Goal: Task Accomplishment & Management: Use online tool/utility

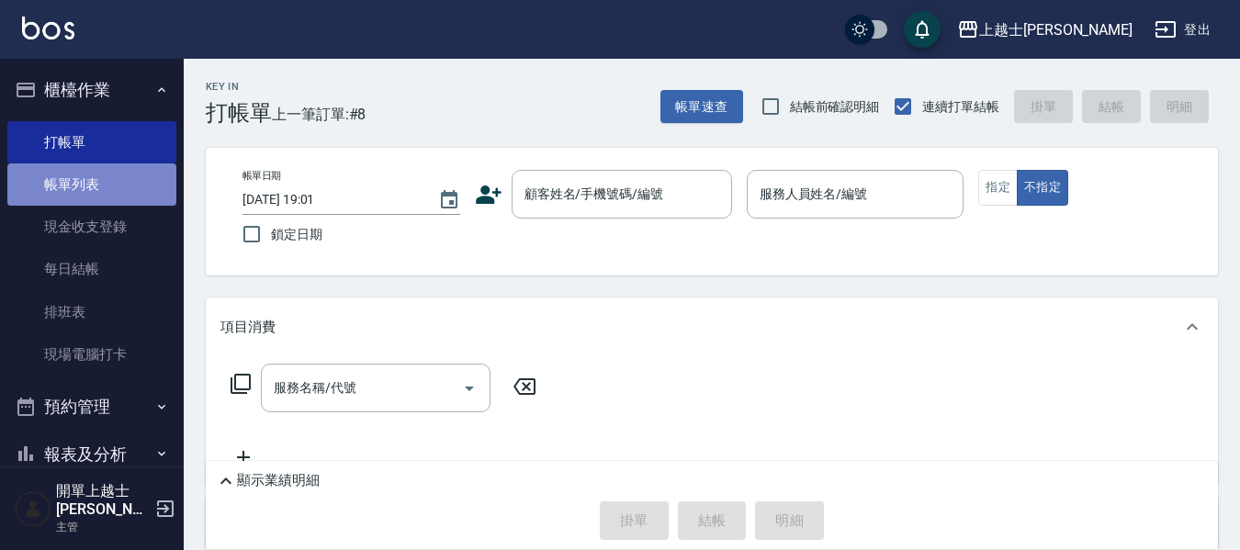
click at [100, 187] on link "帳單列表" at bounding box center [91, 184] width 169 height 42
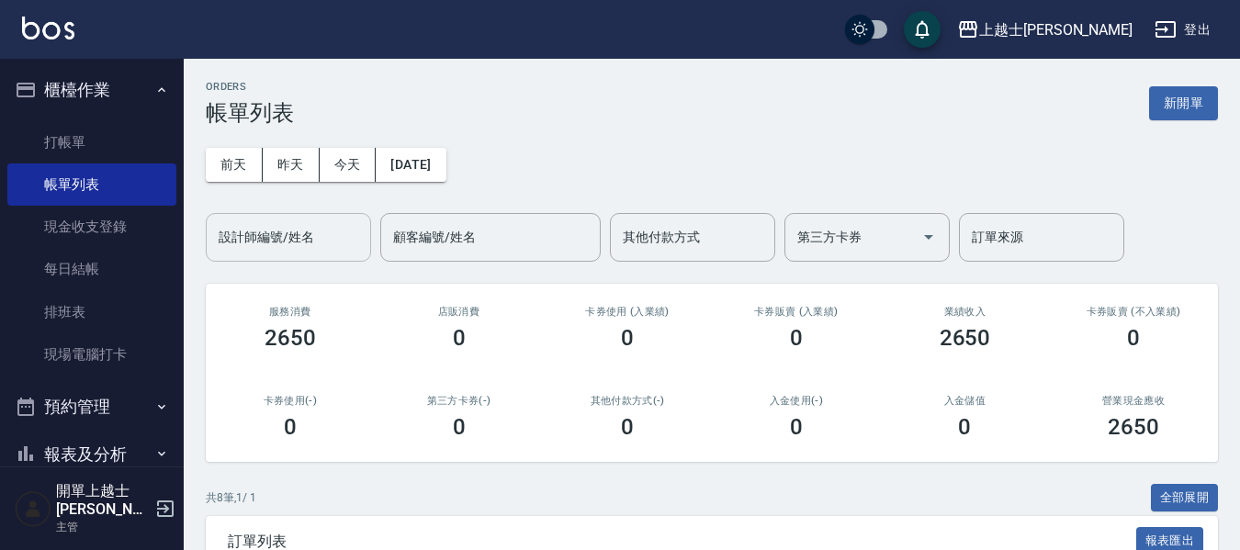
click at [247, 239] on input "設計師編號/姓名" at bounding box center [288, 237] width 149 height 32
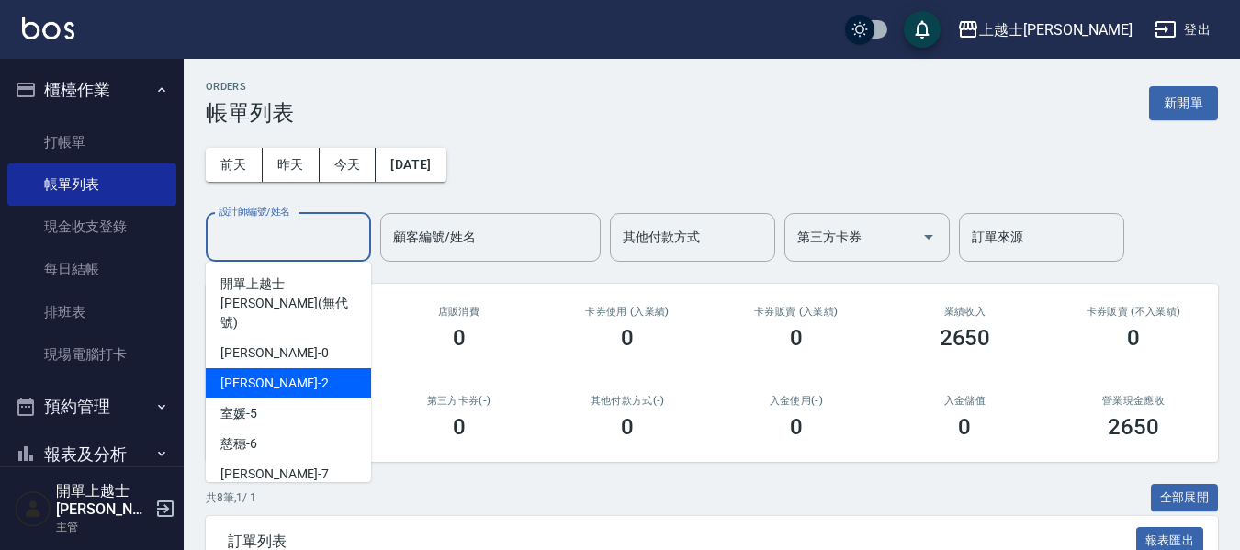
click at [278, 368] on div "小媛 -2" at bounding box center [288, 383] width 165 height 30
type input "小媛-2"
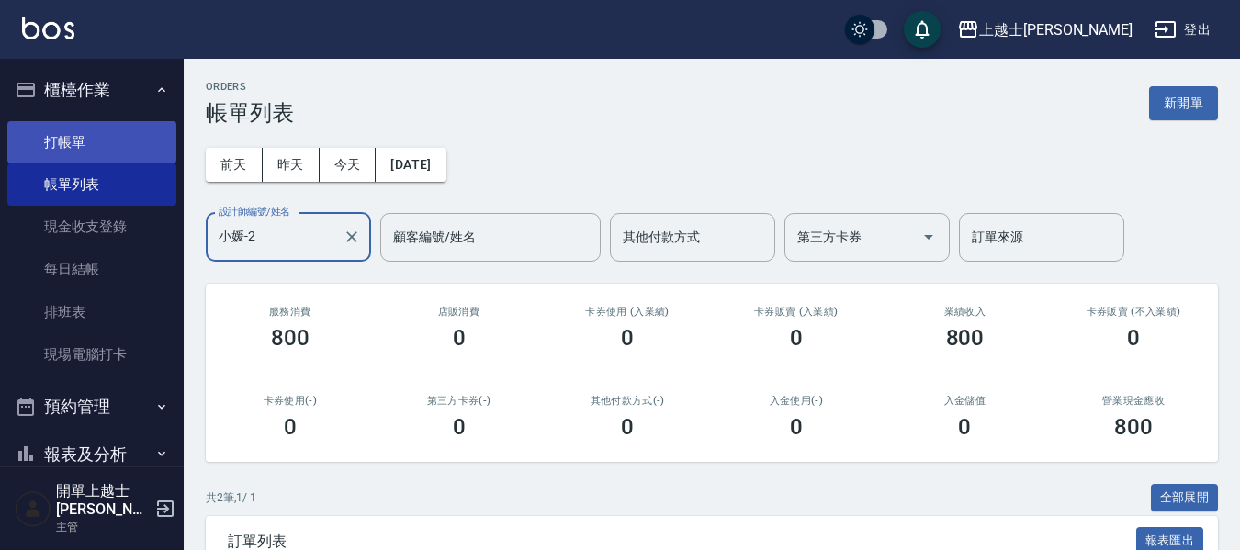
click at [107, 136] on link "打帳單" at bounding box center [91, 142] width 169 height 42
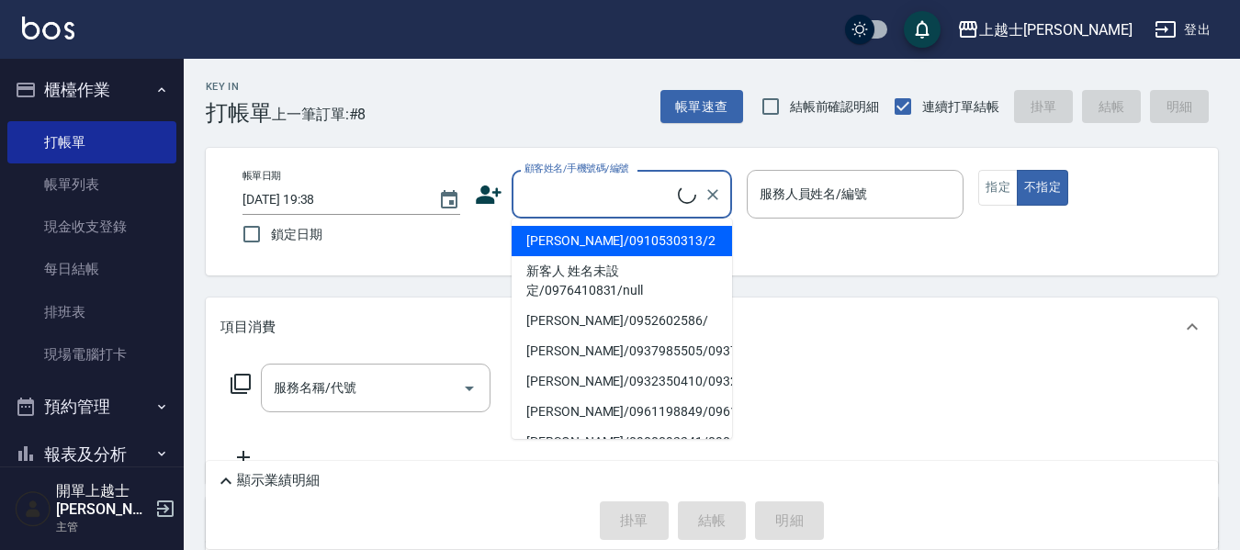
click at [546, 186] on input "顧客姓名/手機號碼/編號" at bounding box center [599, 194] width 158 height 32
click at [571, 251] on li "舒媛/0910530313/2" at bounding box center [622, 241] width 220 height 30
type input "舒媛/0910530313/2"
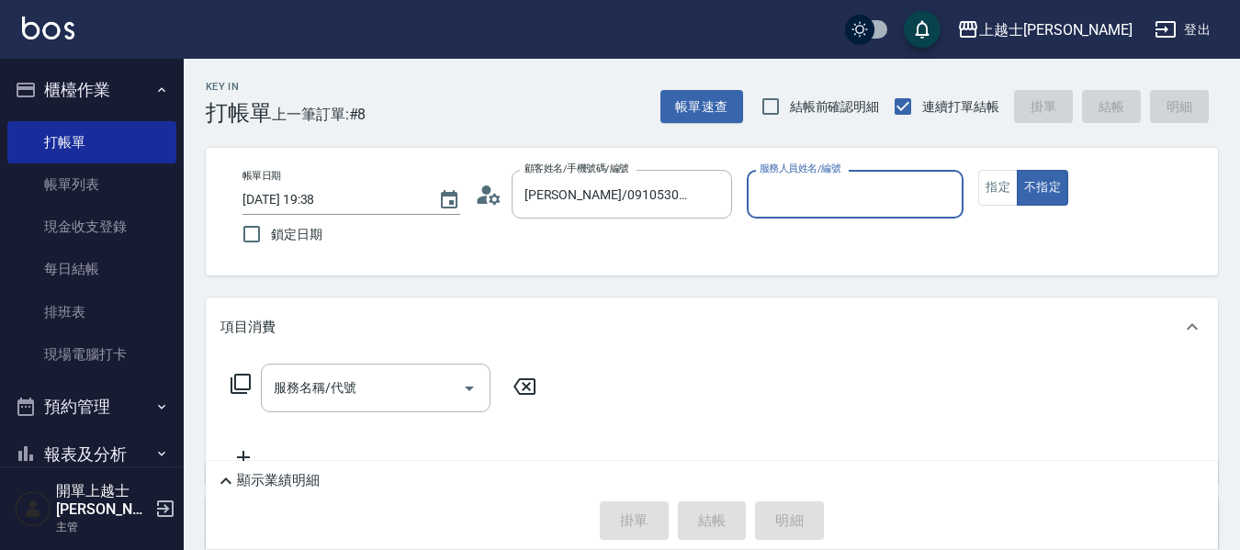
type input "小媛-2"
click at [308, 379] on div "服務名稱/代號 服務名稱/代號" at bounding box center [376, 388] width 230 height 49
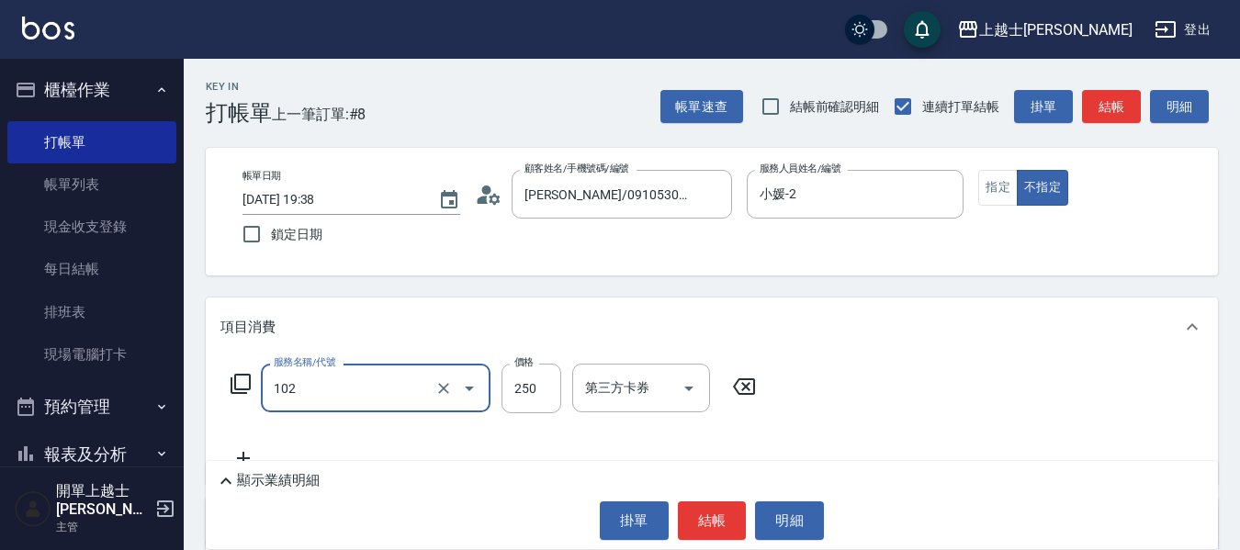
type input "精油洗髮(102)"
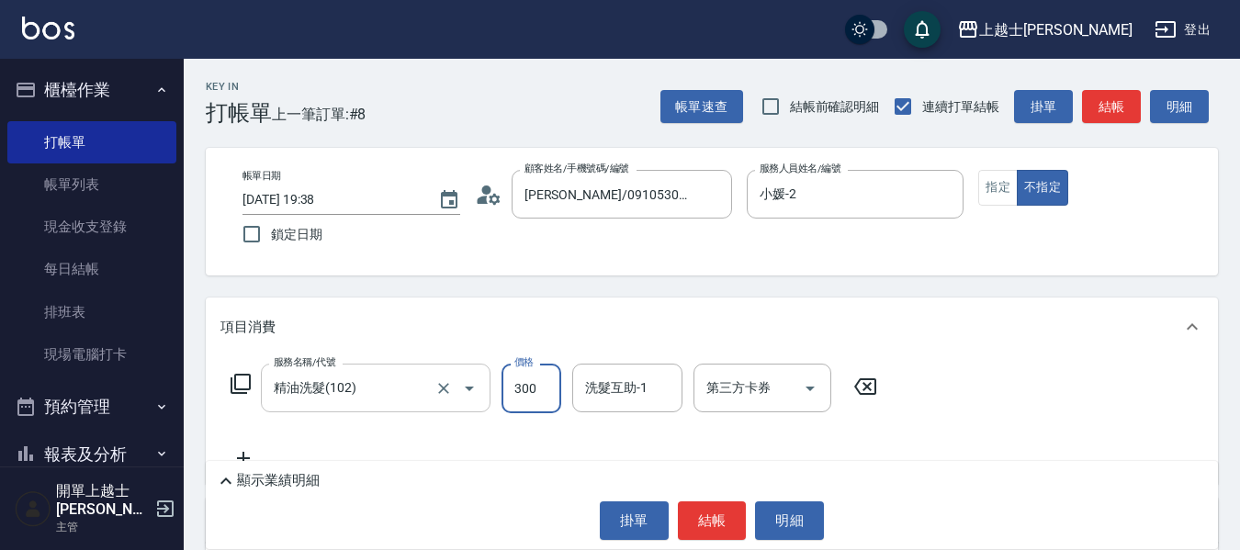
type input "300"
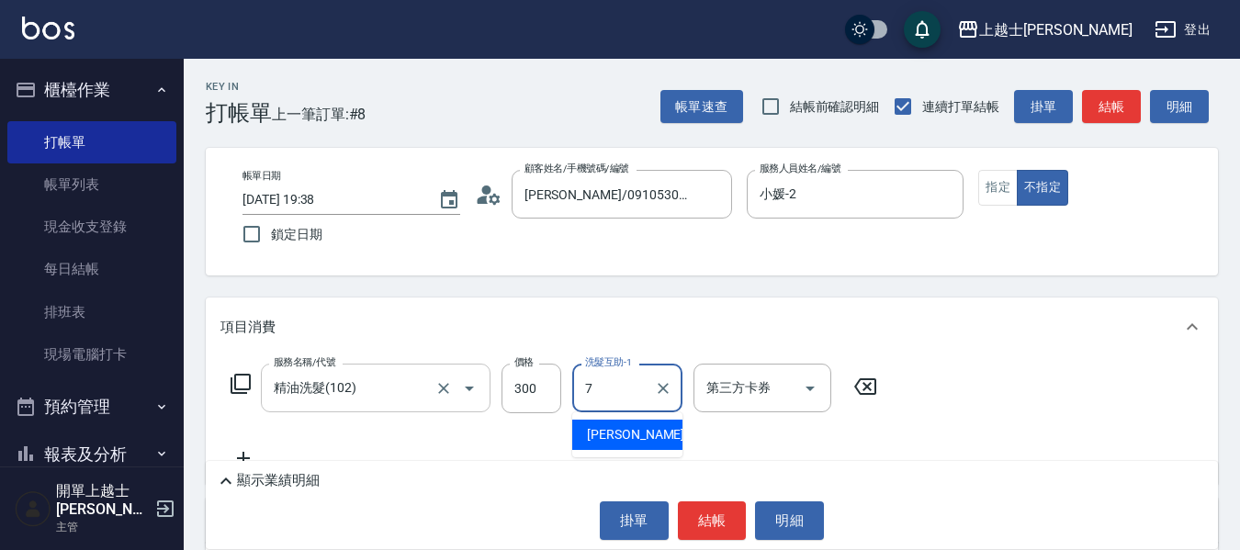
type input "蕾蕾-7"
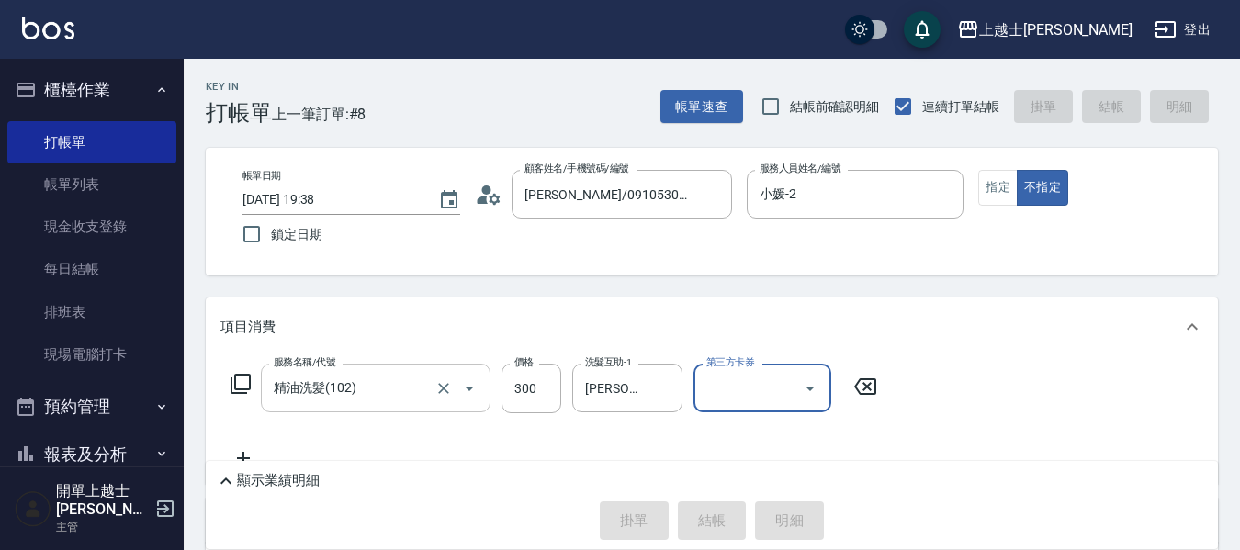
type input "2025/08/11 19:39"
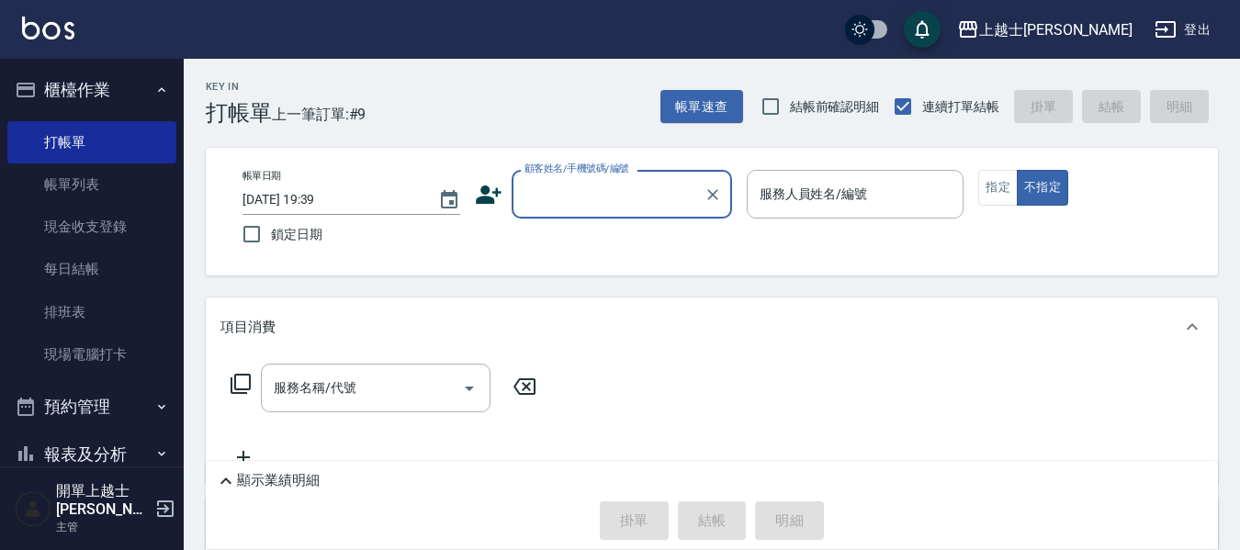
click at [575, 186] on input "顧客姓名/手機號碼/編號" at bounding box center [608, 194] width 176 height 32
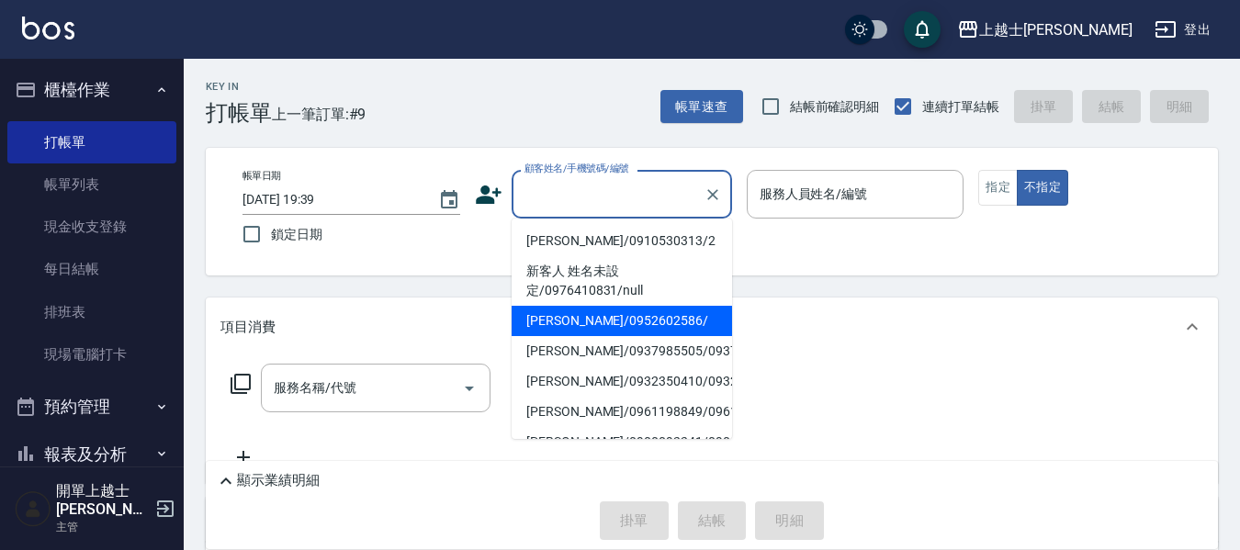
click at [602, 318] on li "哲哲/0952602586/" at bounding box center [622, 321] width 220 height 30
type input "哲哲/0952602586/"
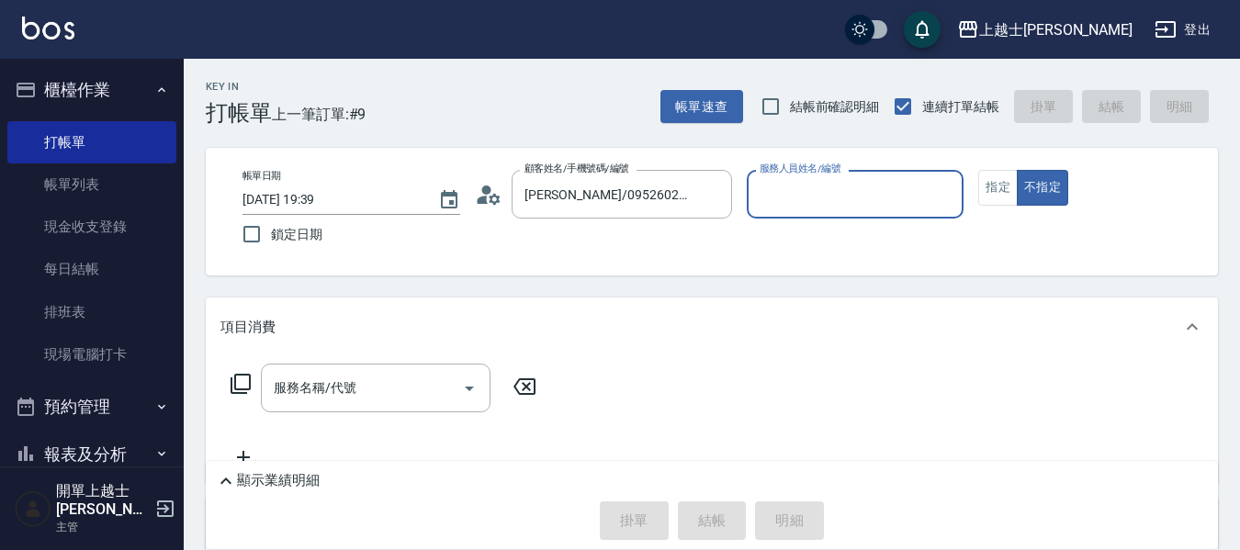
type input "哲哲-12"
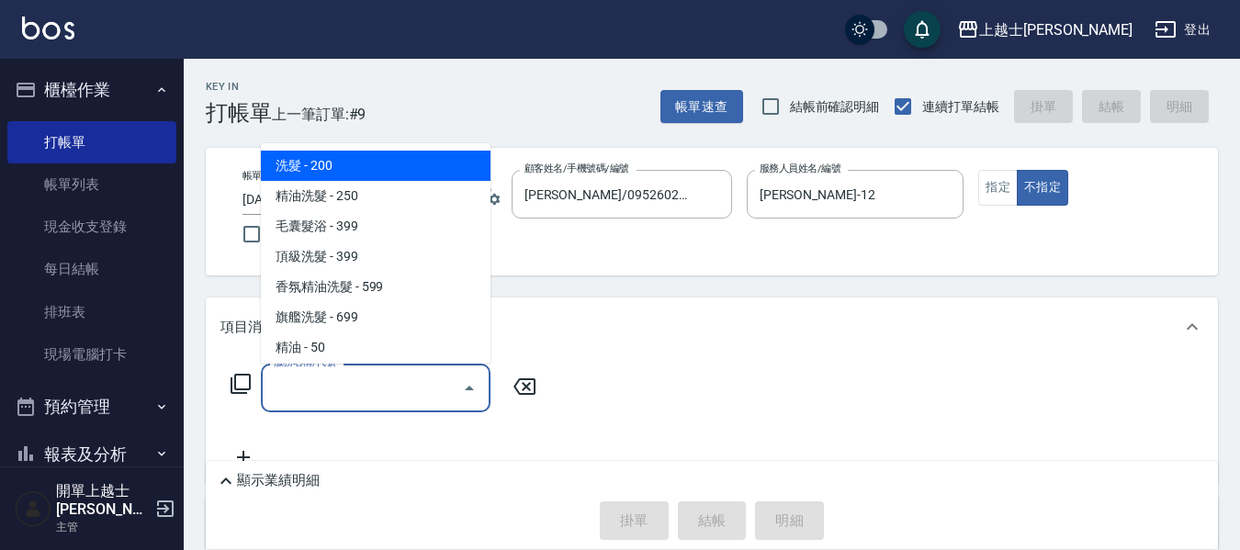
click at [369, 397] on input "服務名稱/代號" at bounding box center [362, 388] width 186 height 32
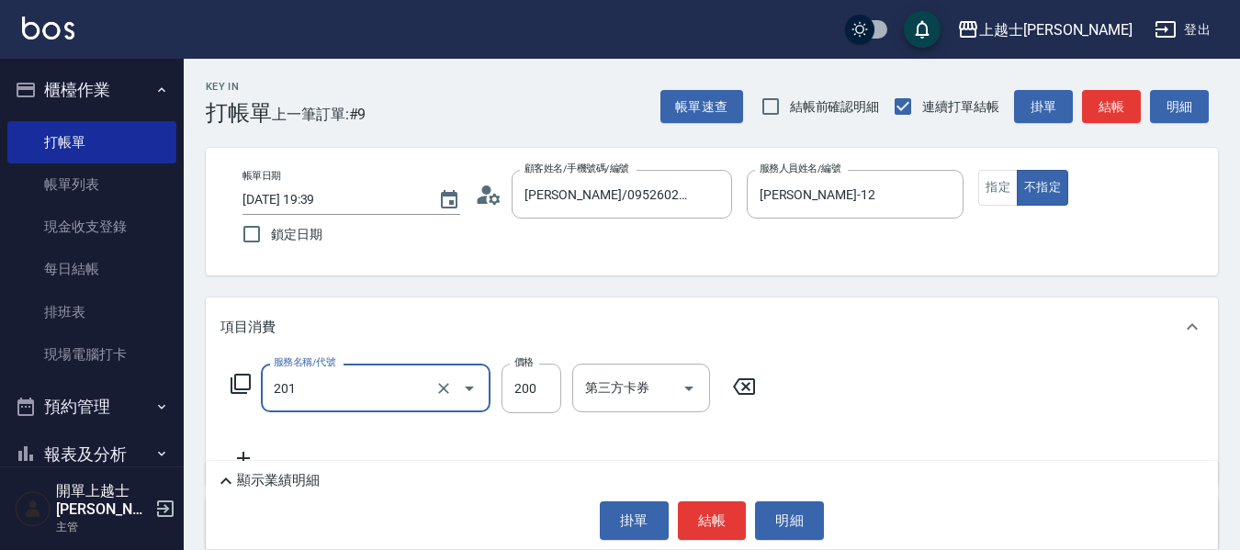
type input "B級單剪(201)"
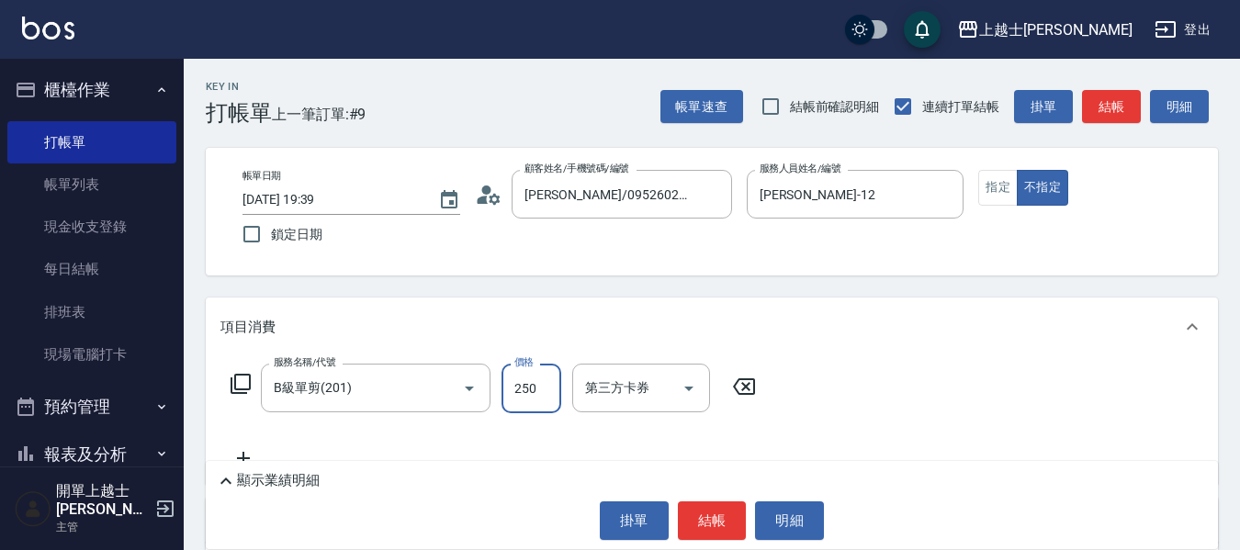
type input "250"
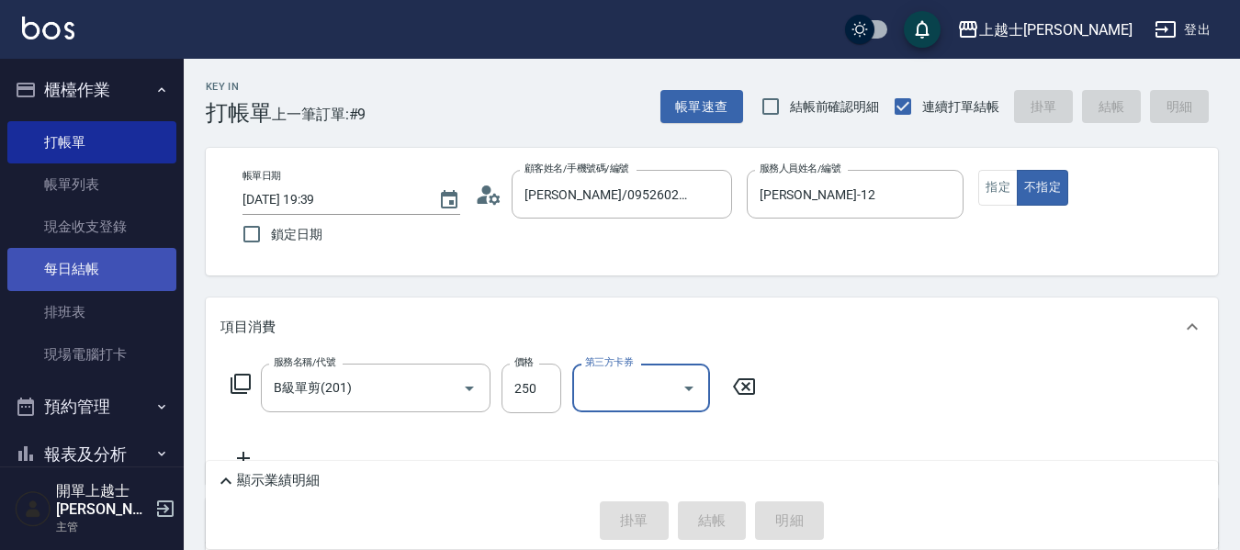
type input "2025/08/11 19:57"
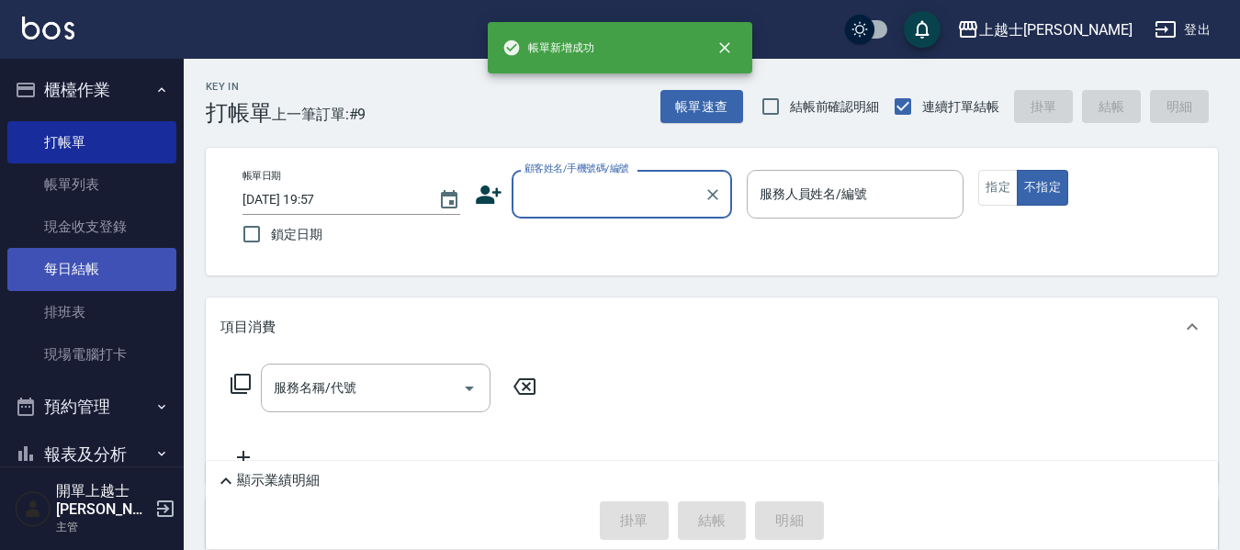
click at [82, 266] on link "每日結帳" at bounding box center [91, 269] width 169 height 42
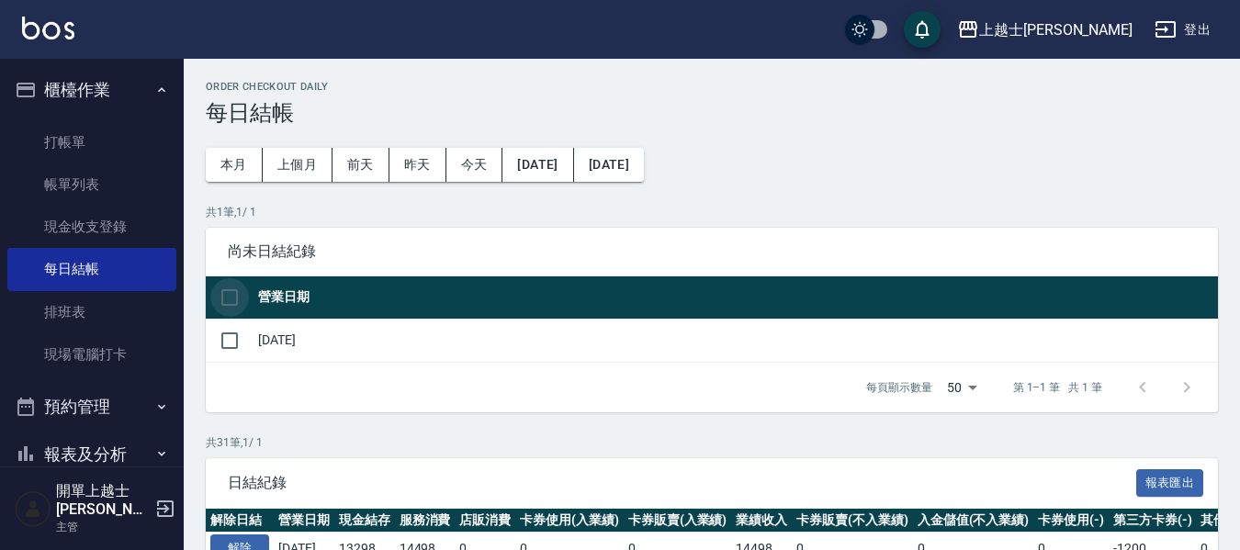
click at [235, 285] on input "checkbox" at bounding box center [229, 297] width 39 height 39
checkbox input "true"
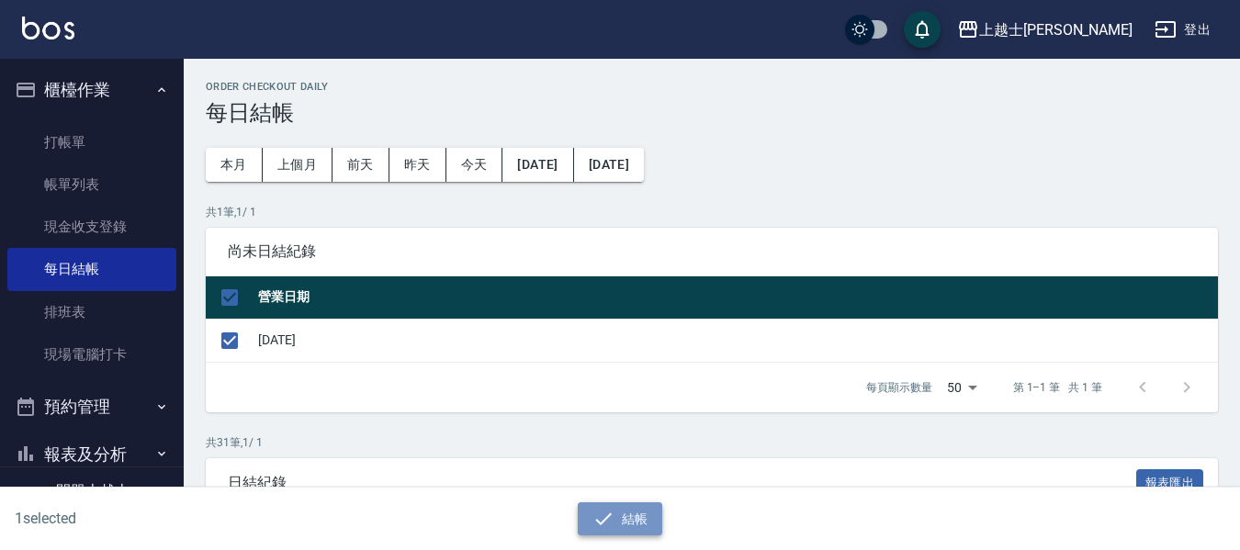
click at [614, 511] on button "結帳" at bounding box center [620, 519] width 85 height 34
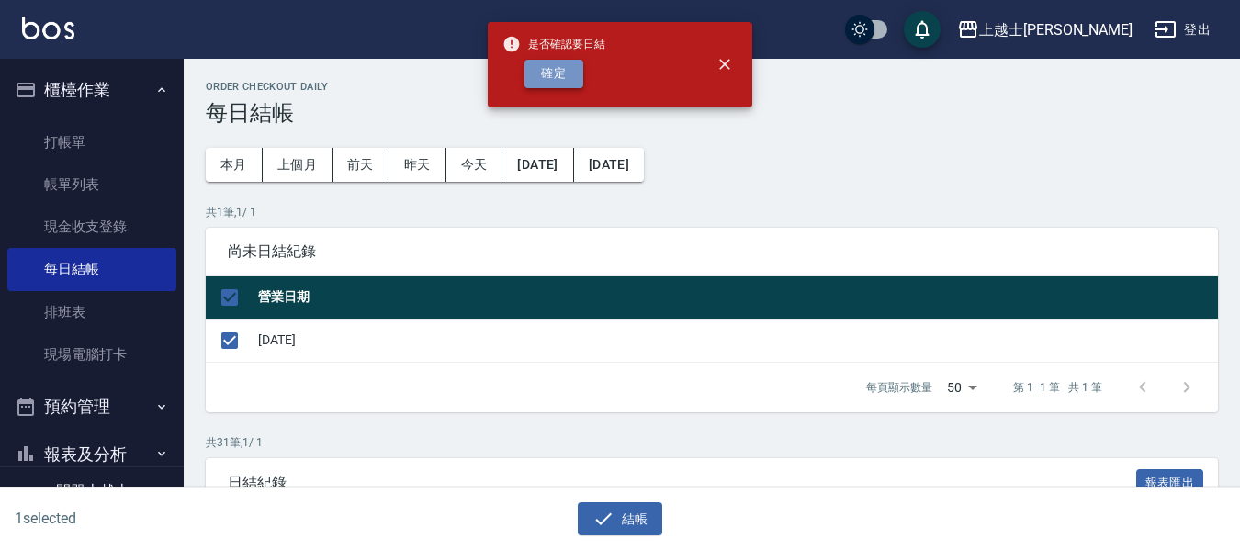
click at [566, 76] on button "確定" at bounding box center [553, 74] width 59 height 28
checkbox input "false"
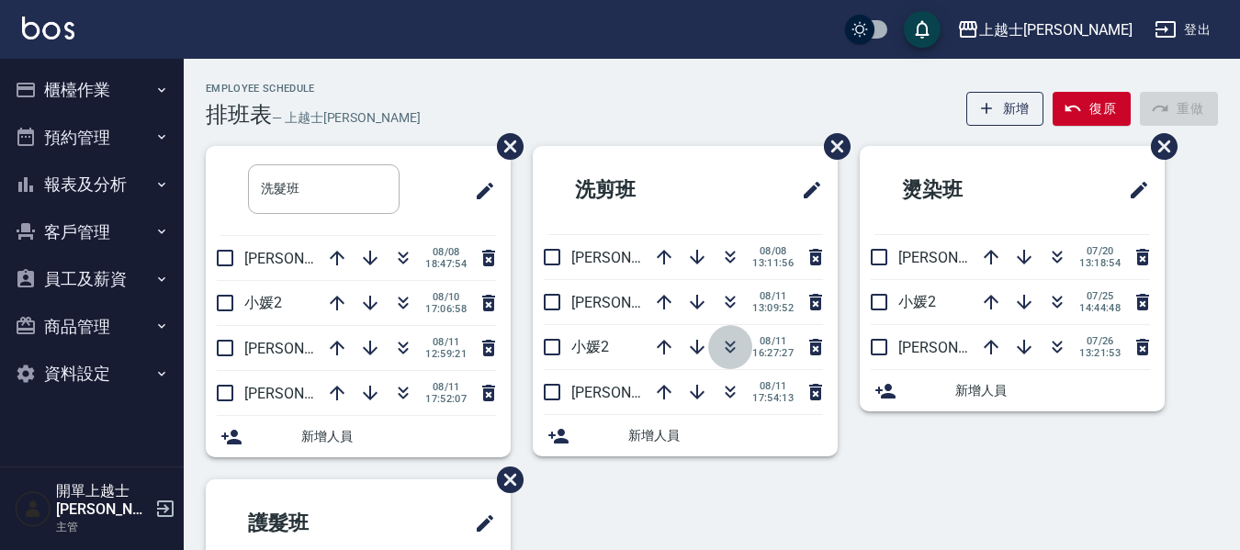
click at [728, 347] on icon "button" at bounding box center [730, 347] width 22 height 22
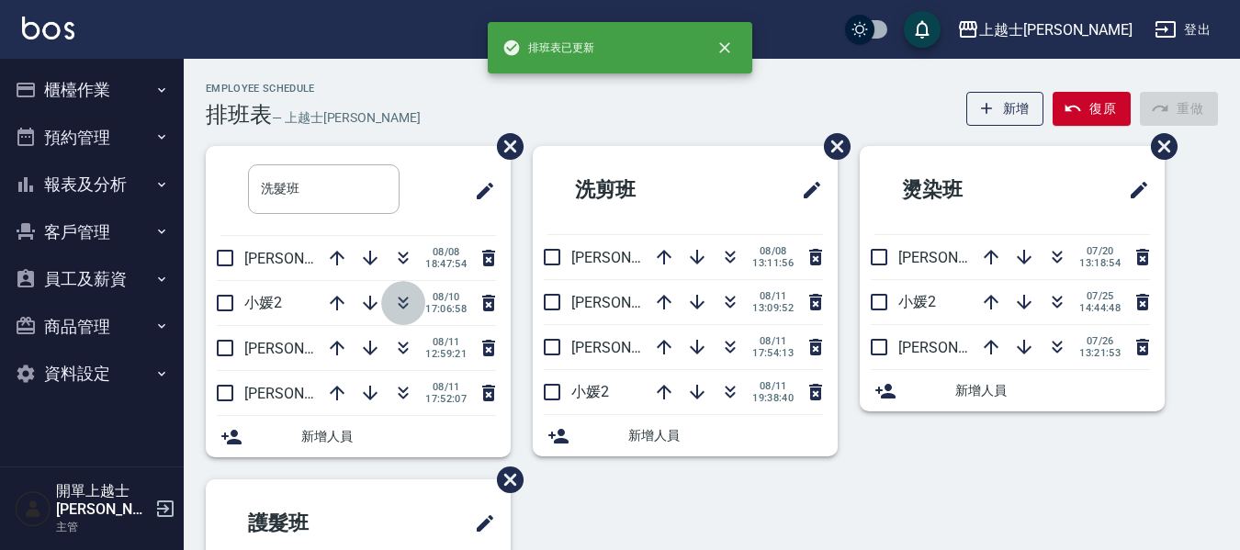
click at [405, 302] on icon "button" at bounding box center [403, 303] width 22 height 22
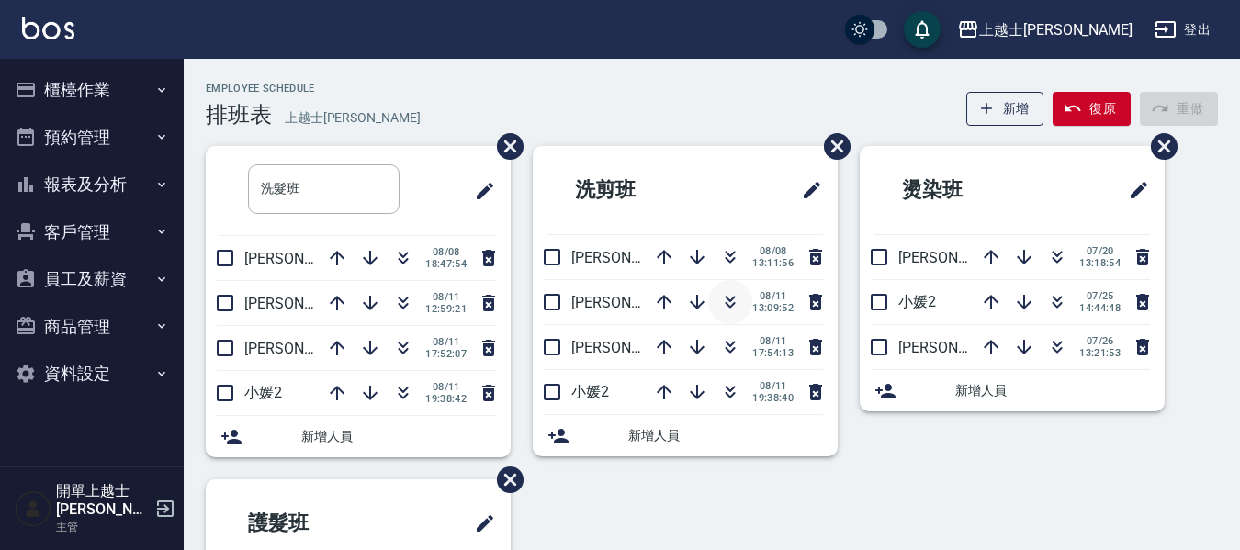
click at [740, 302] on icon "button" at bounding box center [730, 302] width 22 height 22
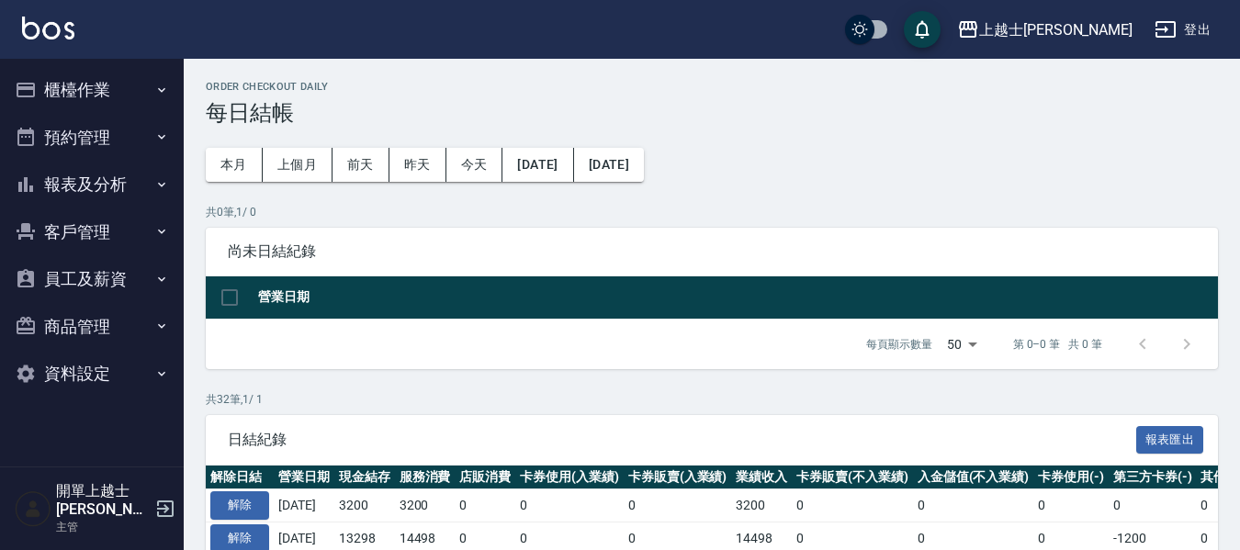
click at [104, 196] on button "報表及分析" at bounding box center [91, 185] width 169 height 48
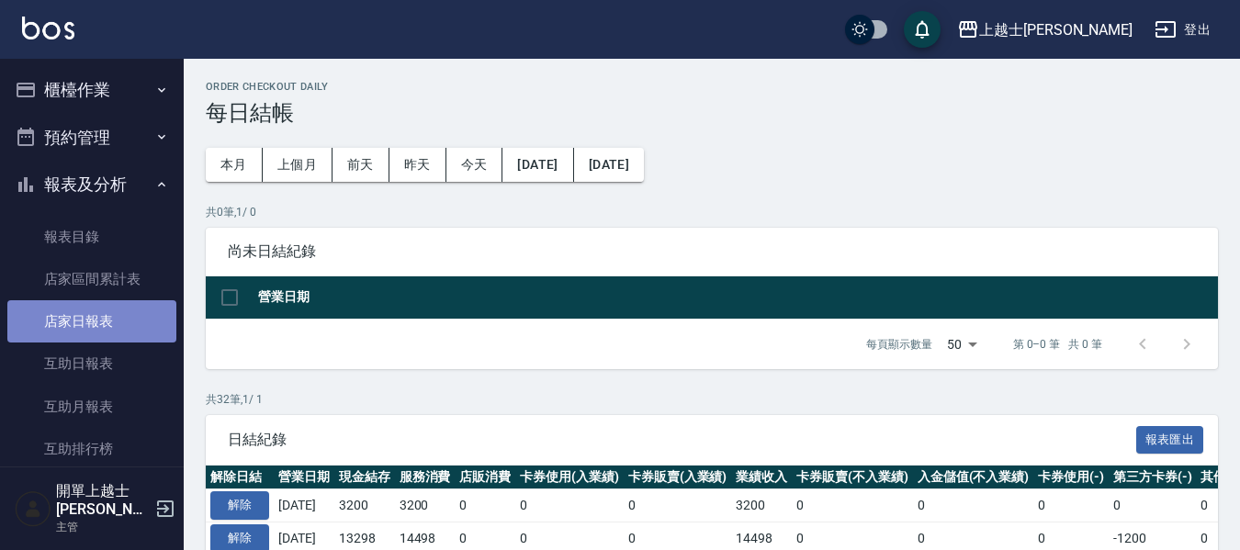
click at [96, 328] on link "店家日報表" at bounding box center [91, 321] width 169 height 42
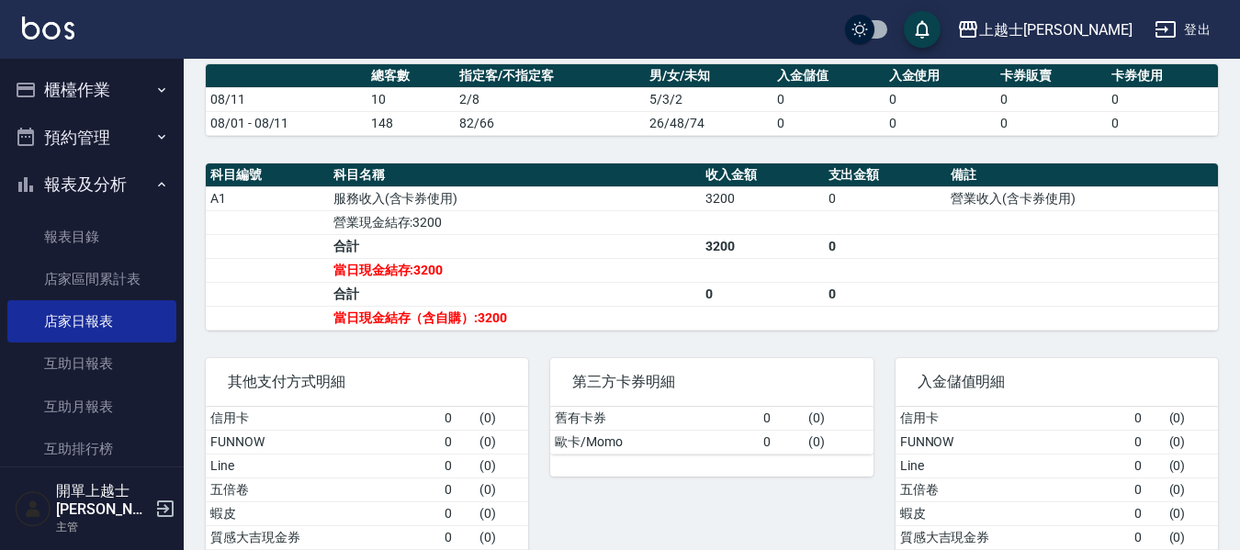
scroll to position [367, 0]
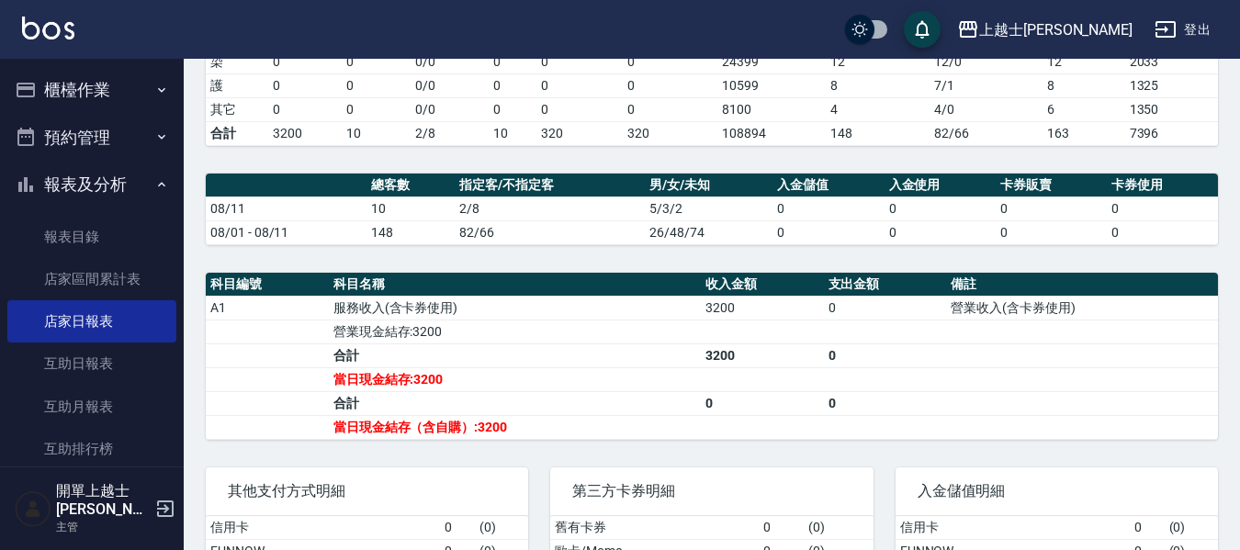
click at [127, 93] on button "櫃檯作業" at bounding box center [91, 90] width 169 height 48
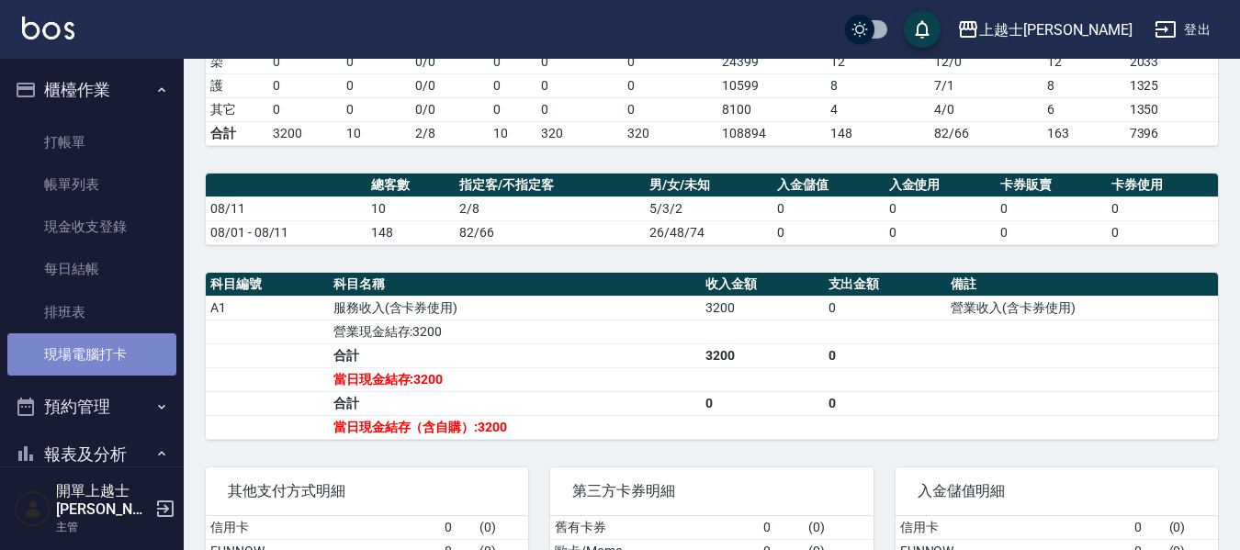
click at [107, 361] on link "現場電腦打卡" at bounding box center [91, 354] width 169 height 42
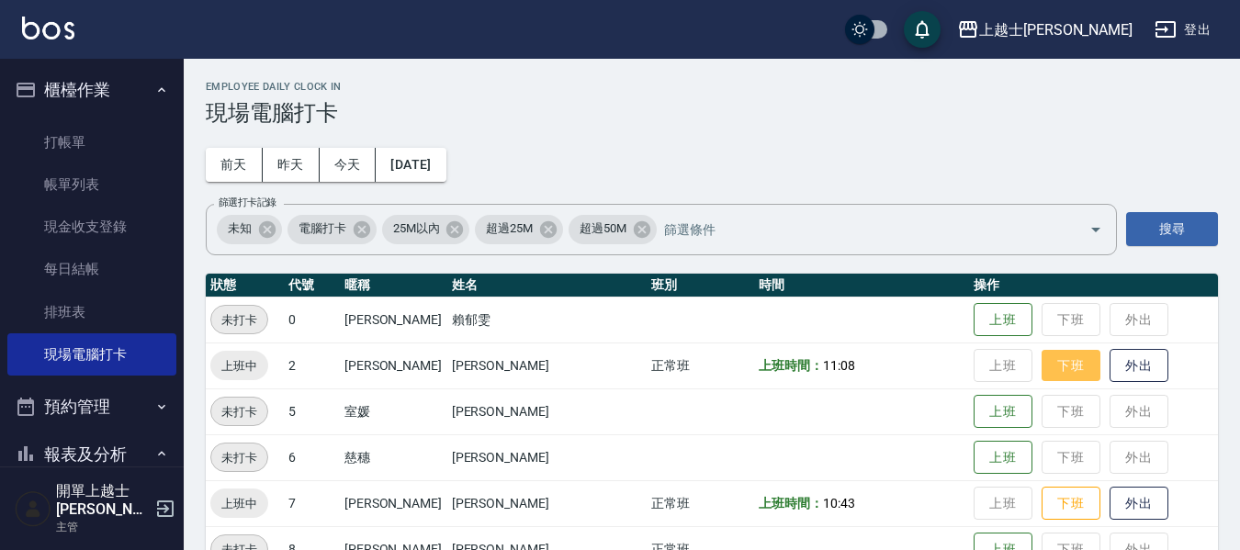
click at [1041, 360] on button "下班" at bounding box center [1070, 366] width 59 height 32
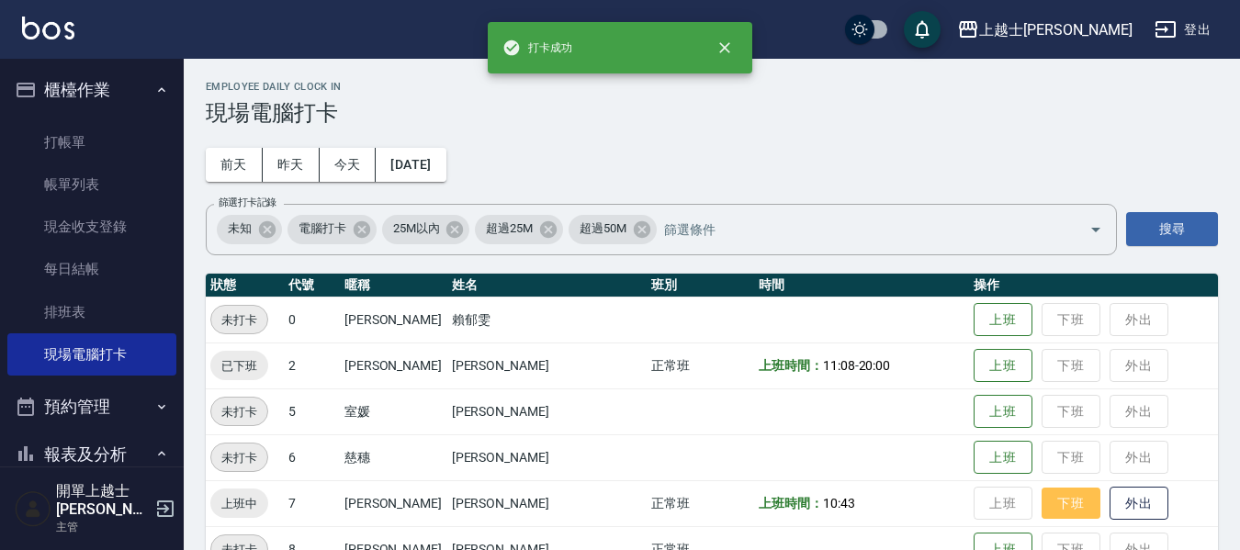
click at [1041, 490] on button "下班" at bounding box center [1070, 504] width 59 height 32
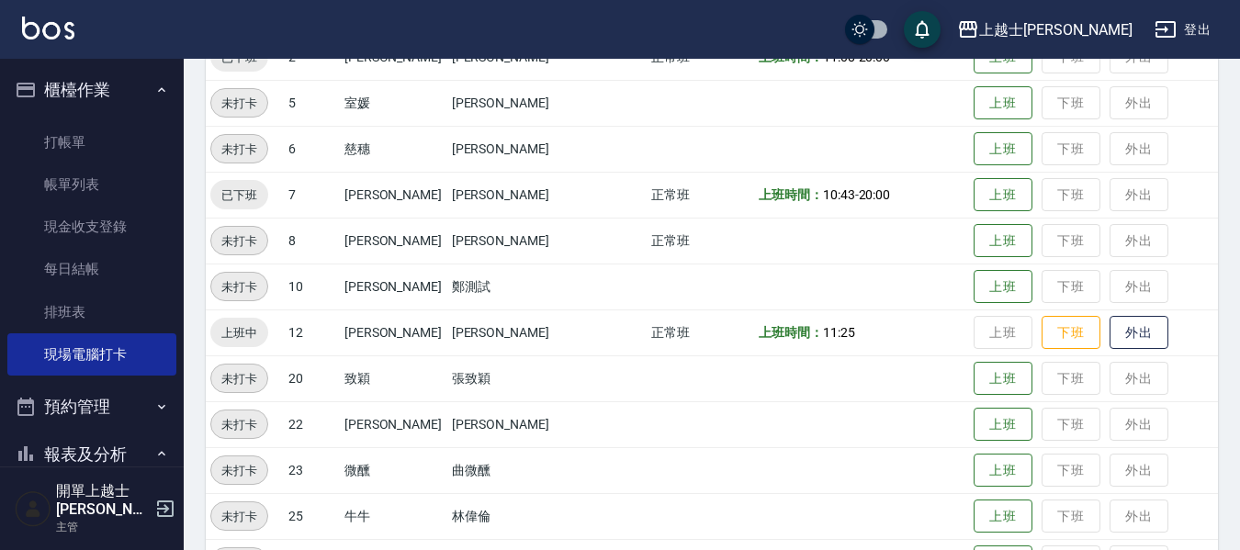
scroll to position [459, 0]
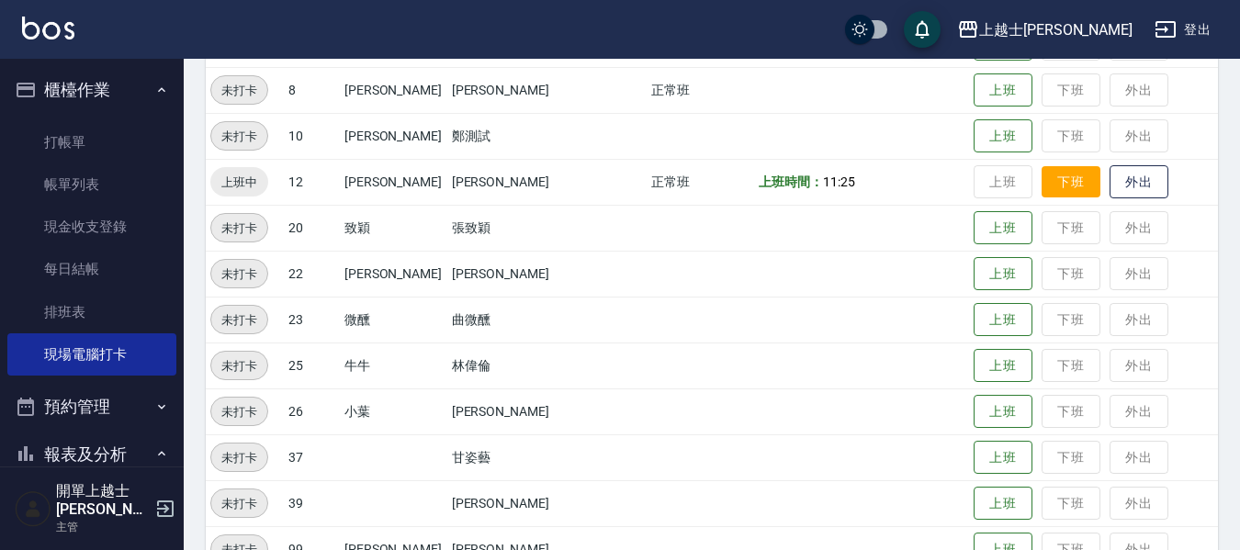
click at [1041, 179] on button "下班" at bounding box center [1070, 182] width 59 height 32
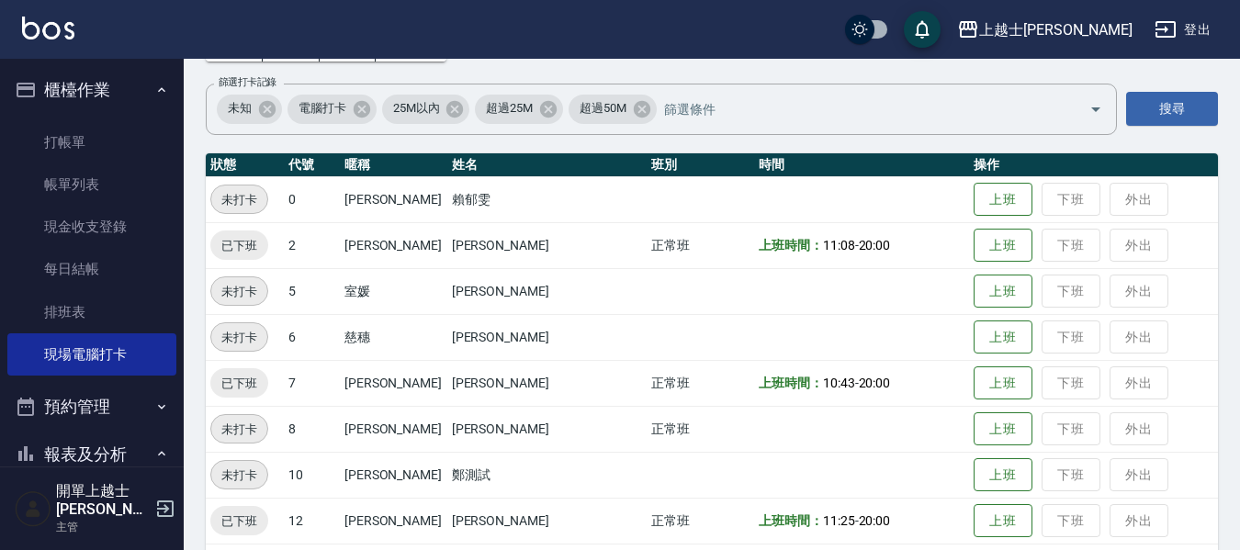
scroll to position [184, 0]
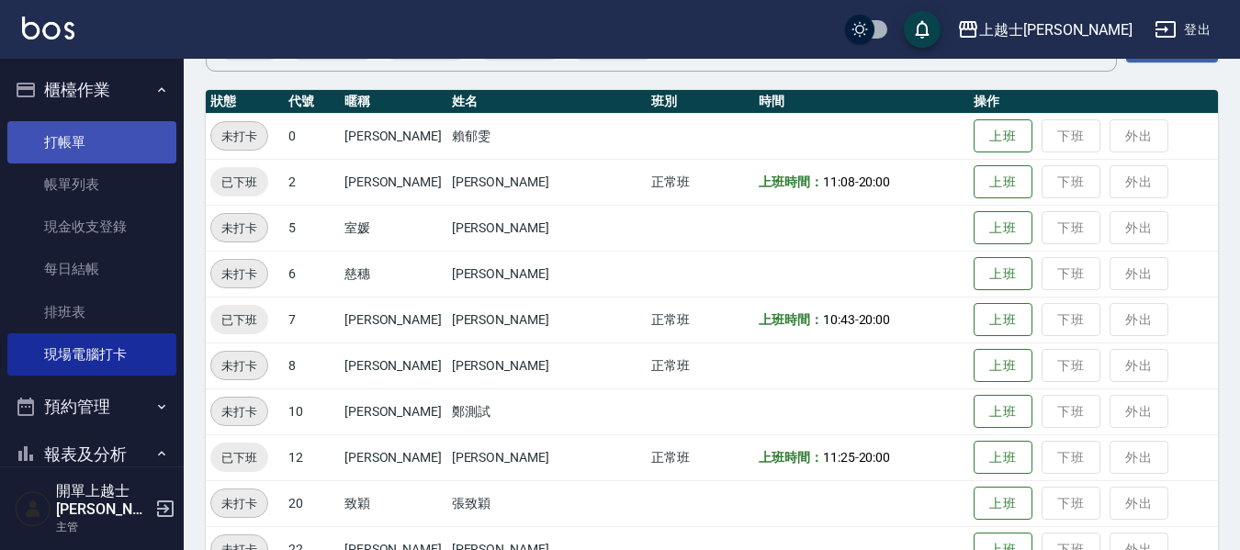
click at [78, 135] on link "打帳單" at bounding box center [91, 142] width 169 height 42
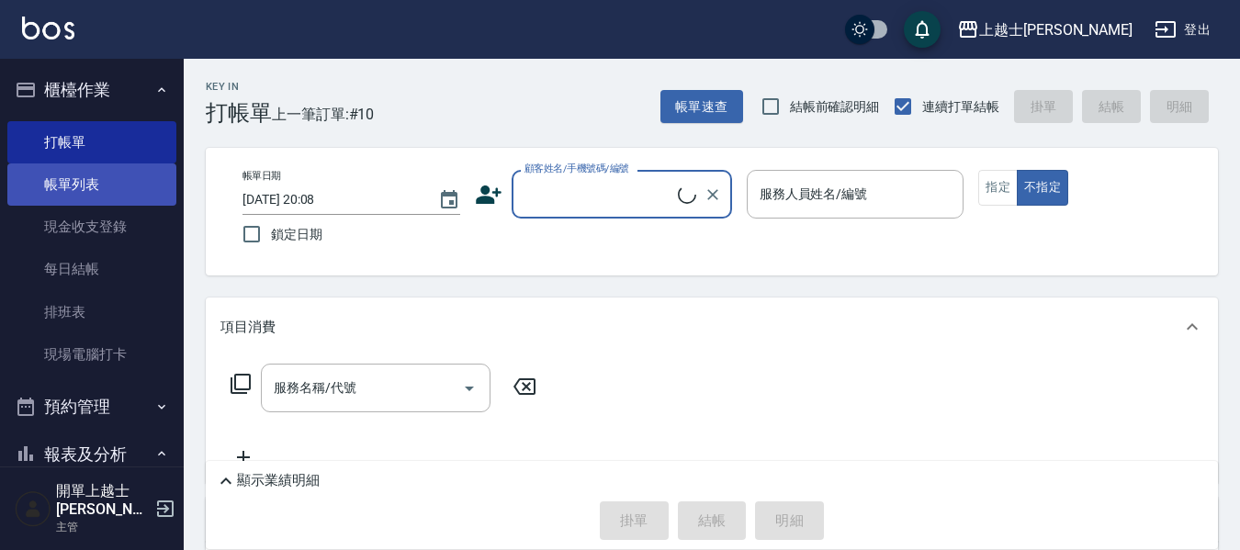
click at [108, 194] on link "帳單列表" at bounding box center [91, 184] width 169 height 42
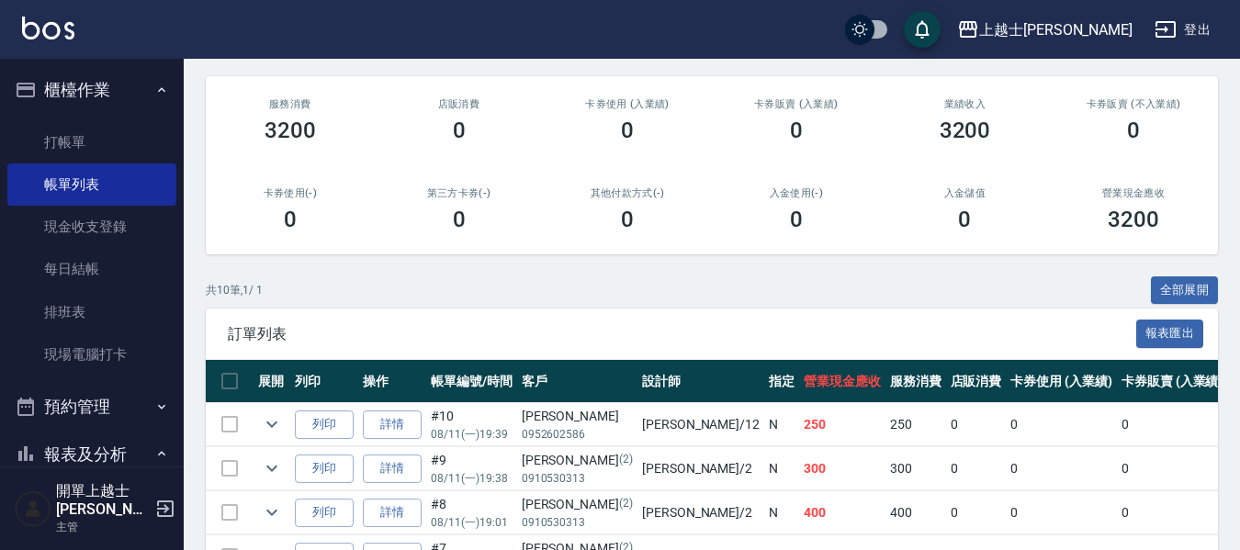
scroll to position [275, 0]
